Goal: Transaction & Acquisition: Obtain resource

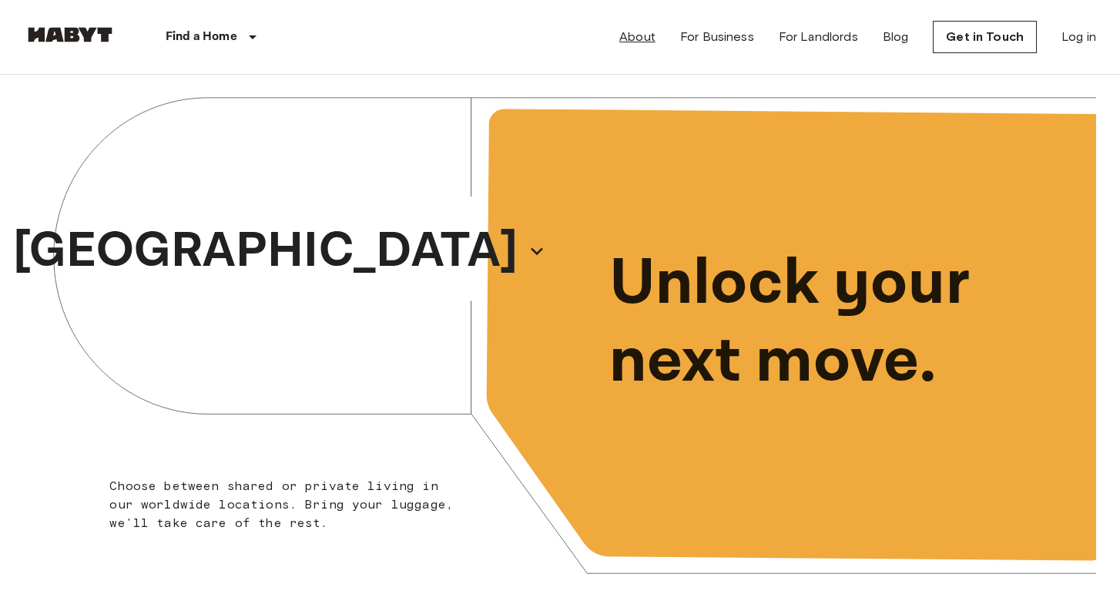
click at [638, 37] on link "About" at bounding box center [637, 37] width 36 height 18
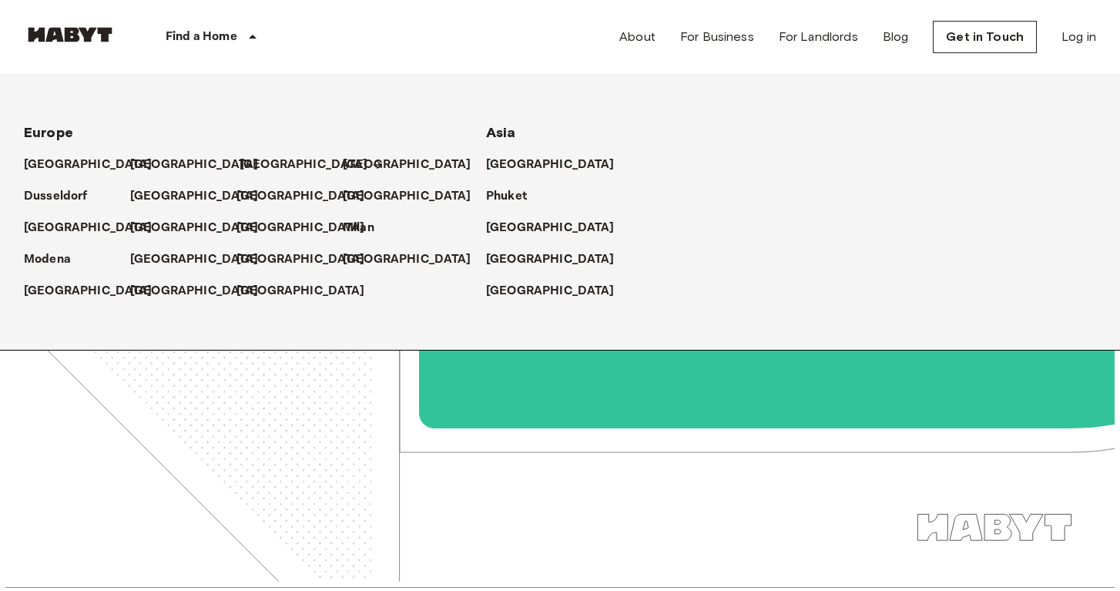
click at [258, 165] on p "[GEOGRAPHIC_DATA]" at bounding box center [303, 165] width 129 height 18
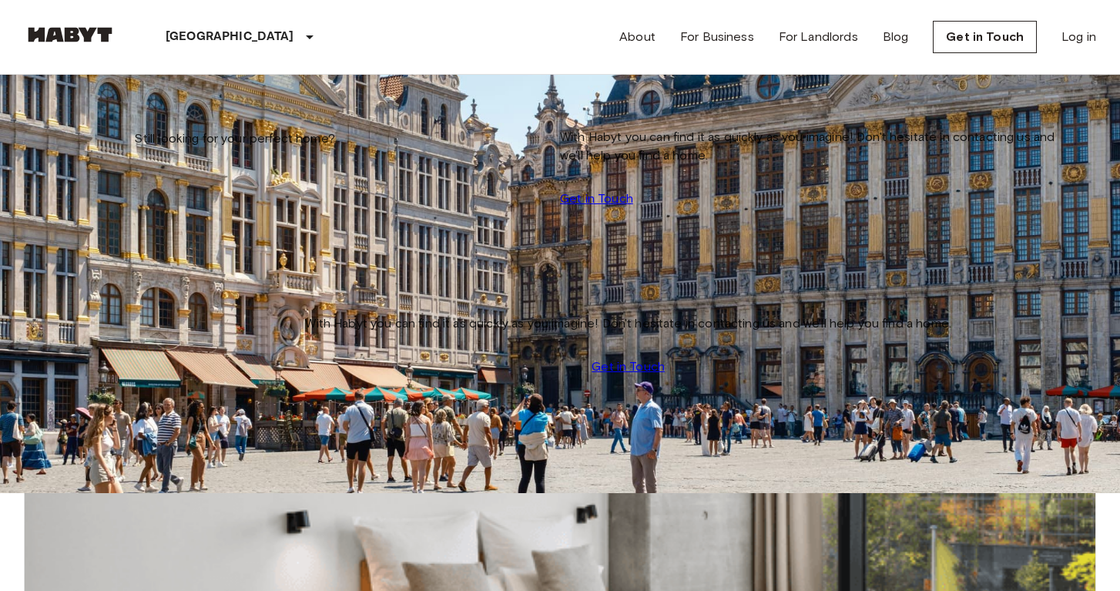
scroll to position [132, 0]
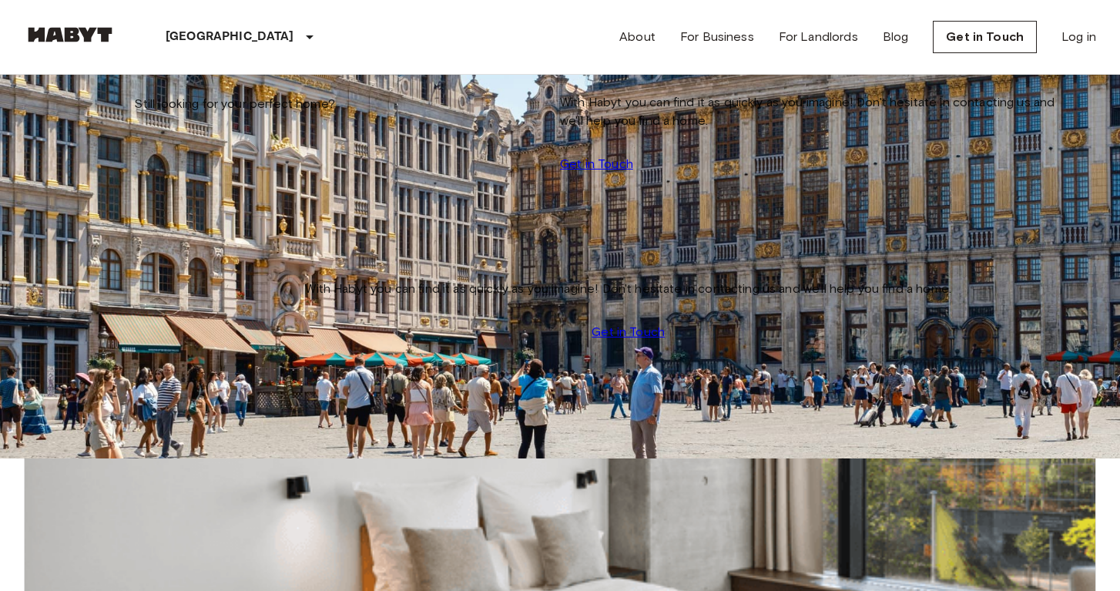
scroll to position [965, 0]
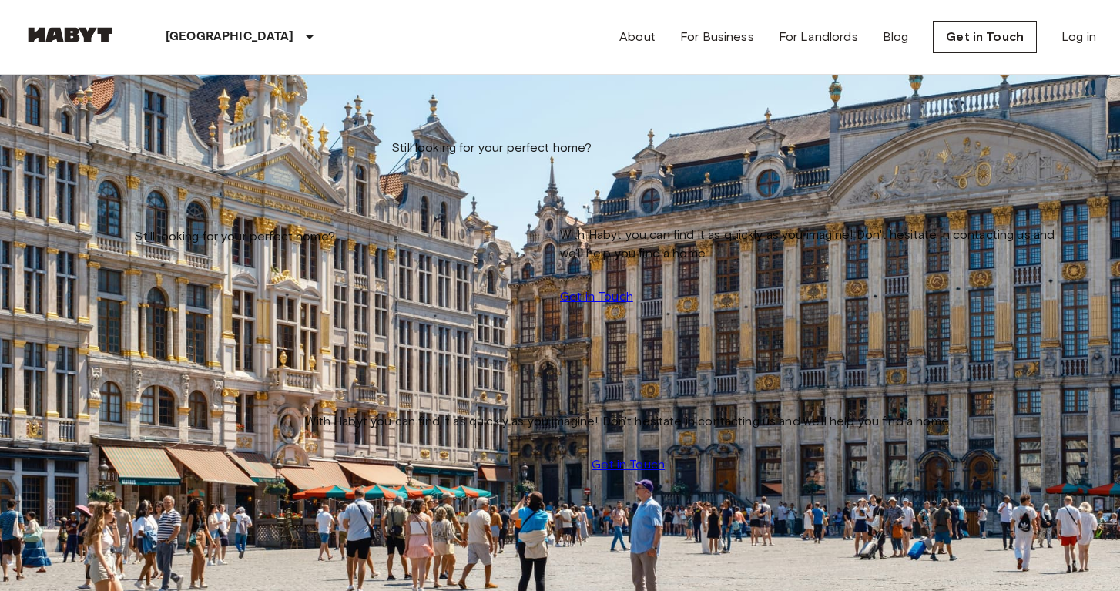
scroll to position [0, 0]
click at [170, 282] on img at bounding box center [560, 596] width 1070 height 714
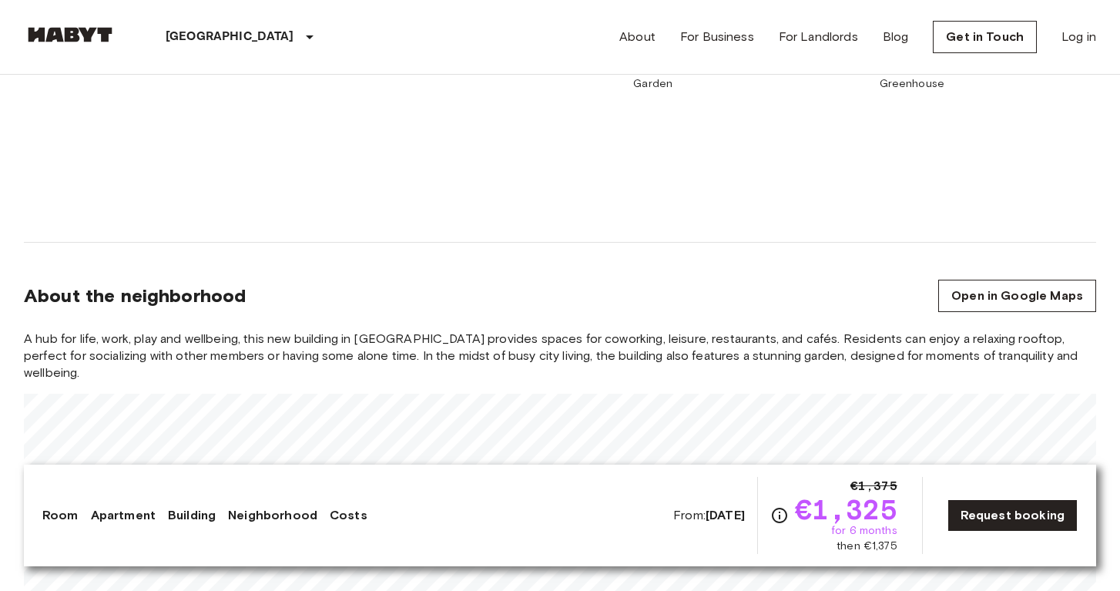
scroll to position [1106, 0]
